Goal: Task Accomplishment & Management: Manage account settings

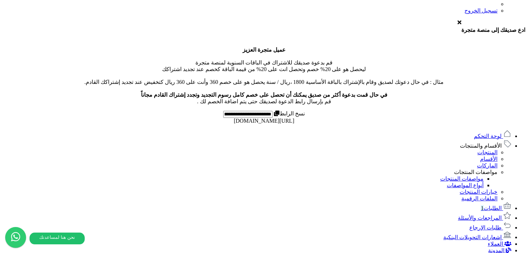
scroll to position [267, 0]
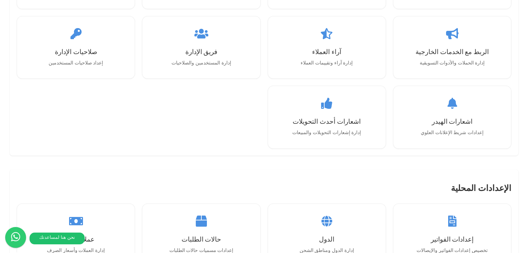
scroll to position [769, 0]
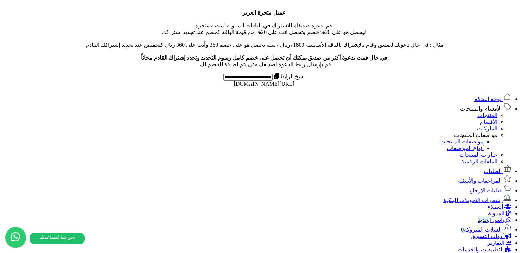
scroll to position [267, 0]
drag, startPoint x: 236, startPoint y: 116, endPoint x: 257, endPoint y: 129, distance: 24.8
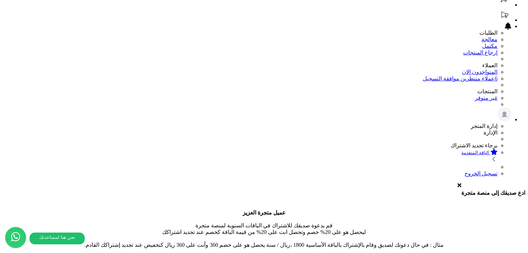
scroll to position [59, 0]
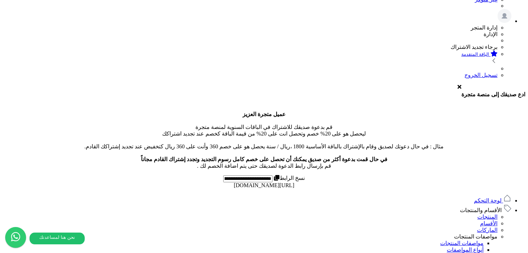
scroll to position [208, 0]
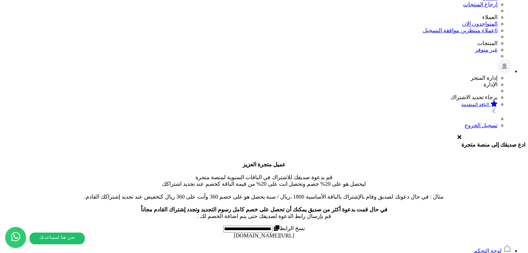
scroll to position [257, 0]
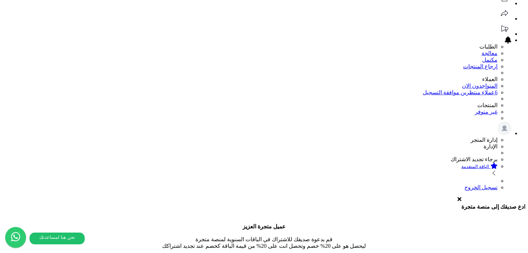
scroll to position [49, 0]
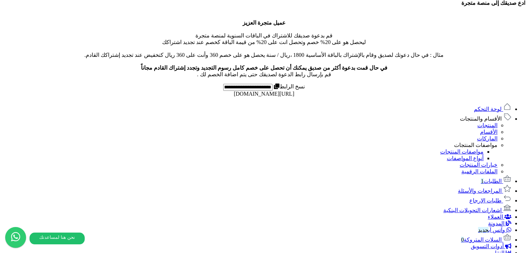
scroll to position [83, 0]
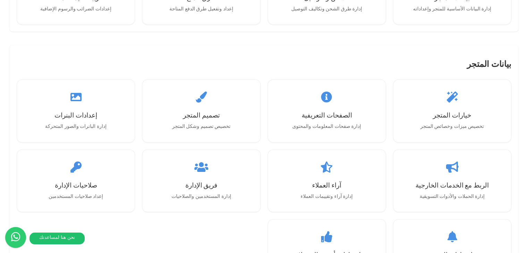
scroll to position [660, 0]
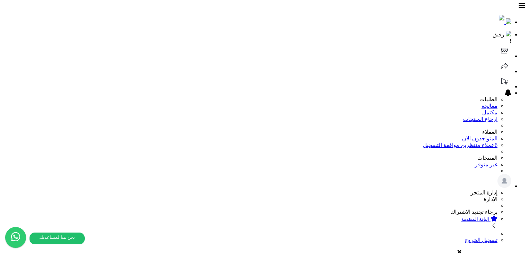
scroll to position [257, 0]
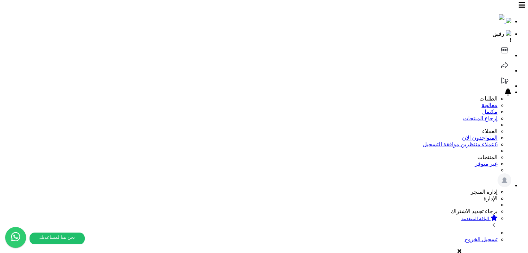
scroll to position [0, 0]
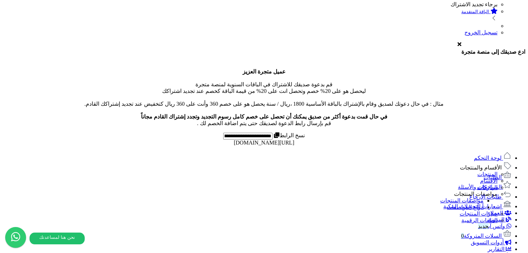
scroll to position [208, 0]
drag, startPoint x: 81, startPoint y: 152, endPoint x: 137, endPoint y: 152, distance: 56.6
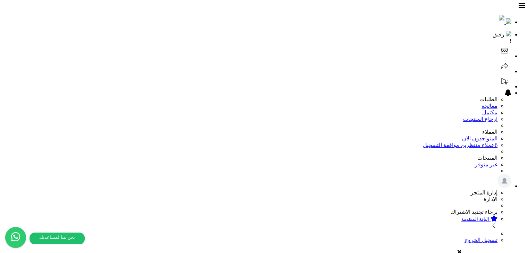
scroll to position [0, 0]
